Goal: Task Accomplishment & Management: Manage account settings

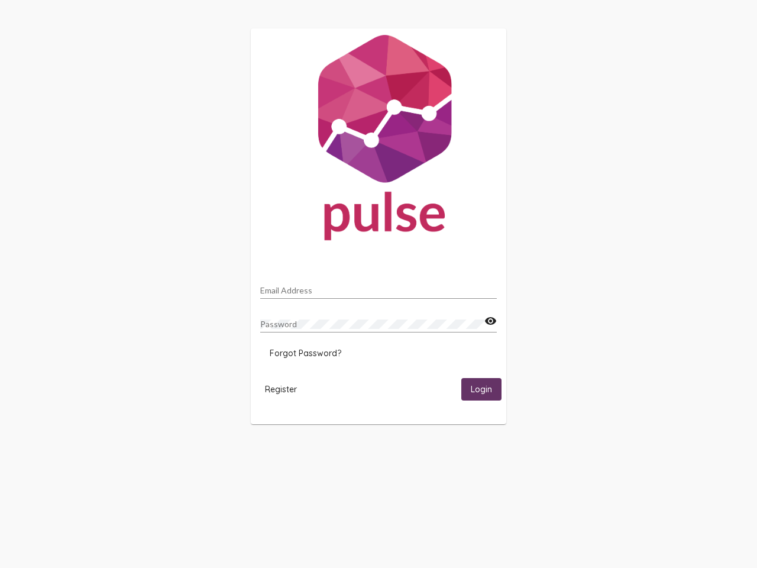
click at [379, 287] on input "Email Address" at bounding box center [378, 290] width 237 height 9
click at [491, 321] on mat-icon "visibility" at bounding box center [491, 321] width 12 height 14
click at [305, 353] on span "Forgot Password?" at bounding box center [306, 353] width 72 height 11
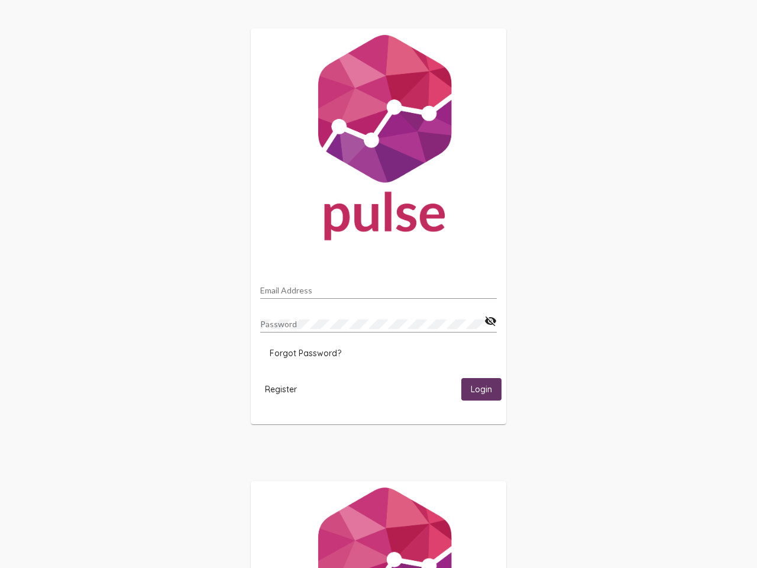
click at [281, 389] on span "Register" at bounding box center [281, 389] width 32 height 11
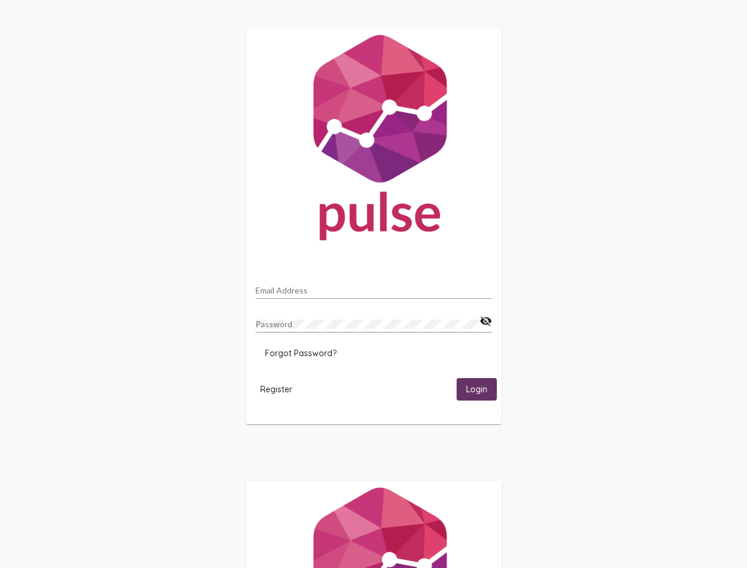
click at [482, 389] on html "Email Address Password visibility_off Forgot Password? Register Login" at bounding box center [373, 383] width 747 height 766
